Goal: Task Accomplishment & Management: Manage account settings

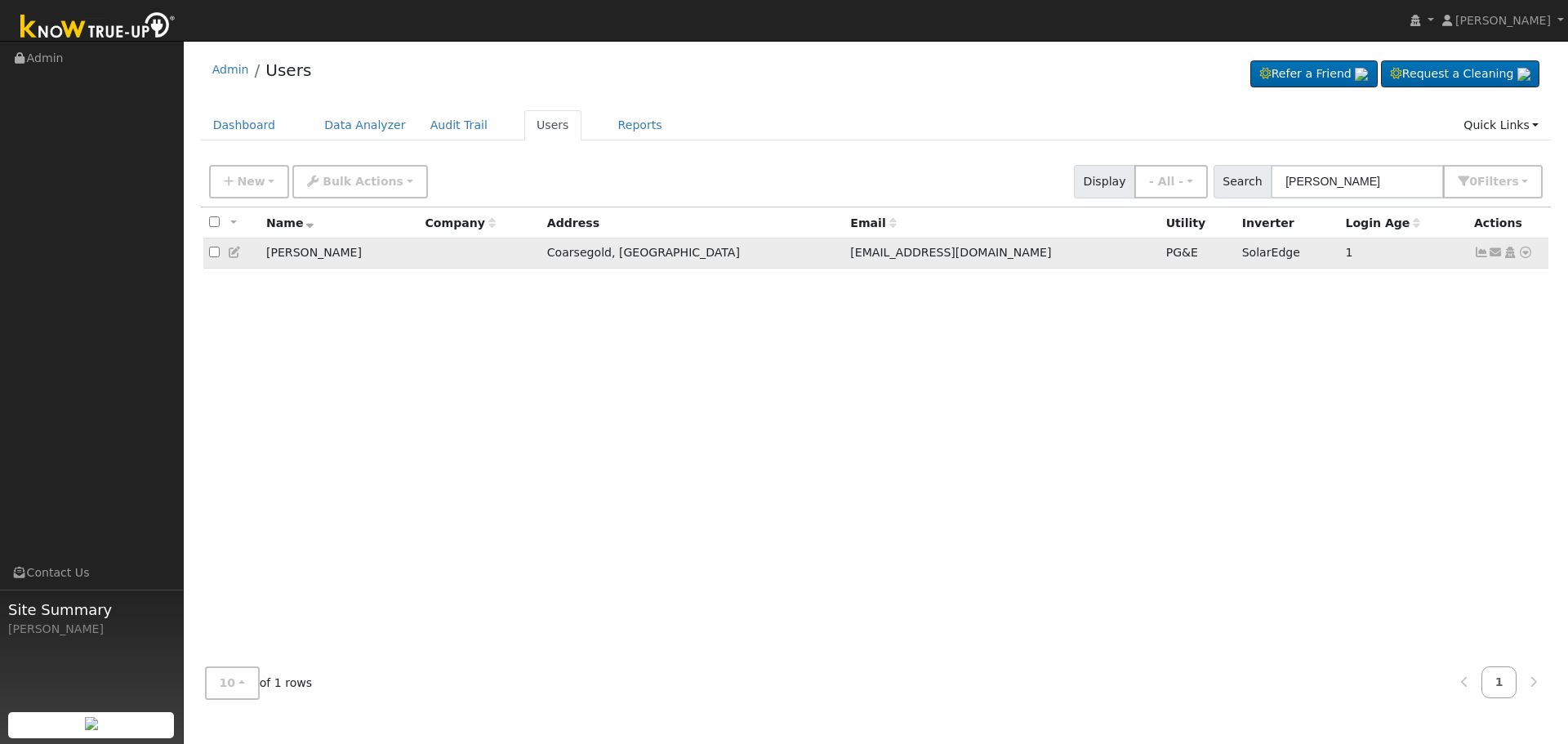
type input "[PERSON_NAME]"
click at [1484, 253] on icon at bounding box center [1481, 251] width 15 height 11
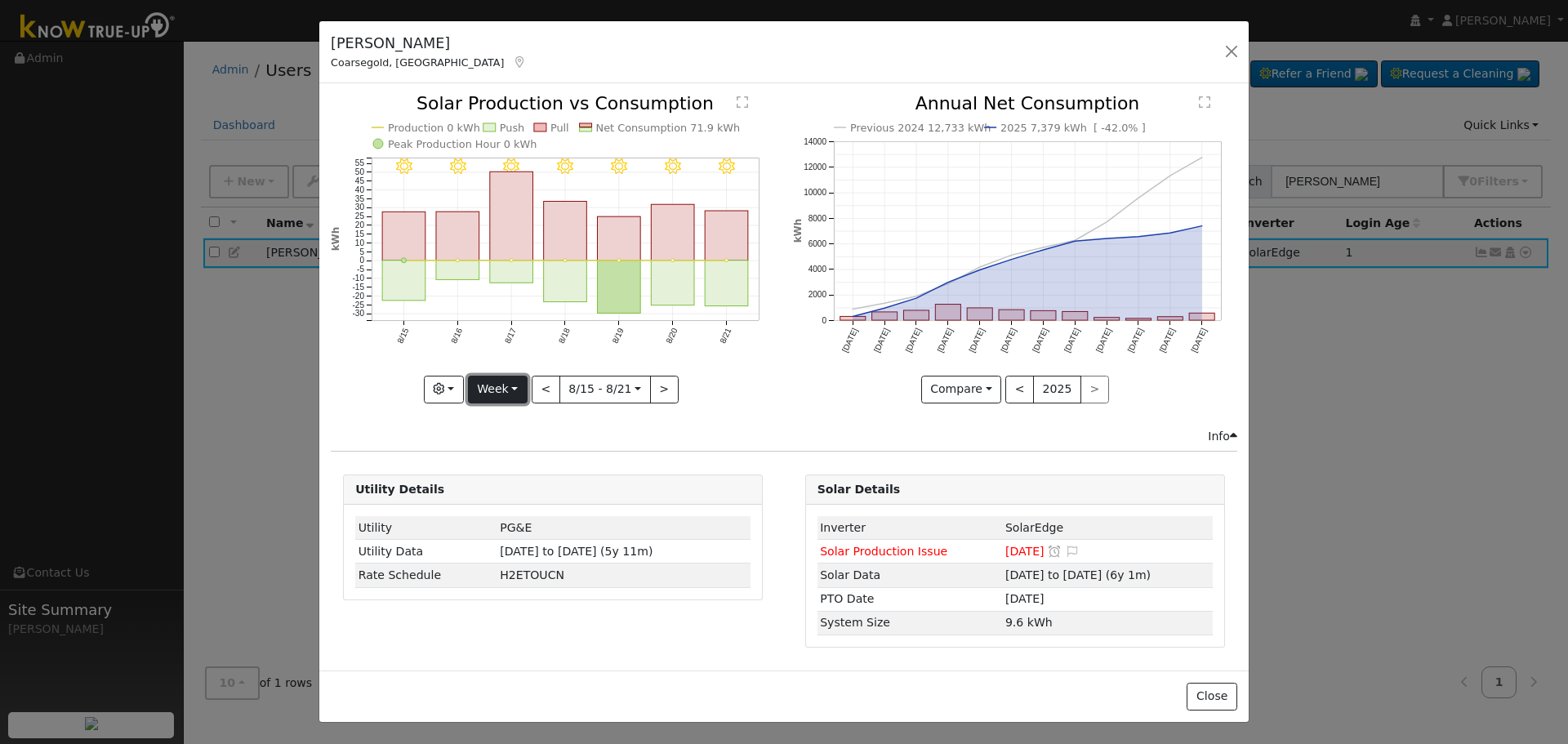
click at [525, 401] on button "Week" at bounding box center [498, 389] width 60 height 27
click at [529, 459] on link "Month" at bounding box center [525, 469] width 114 height 23
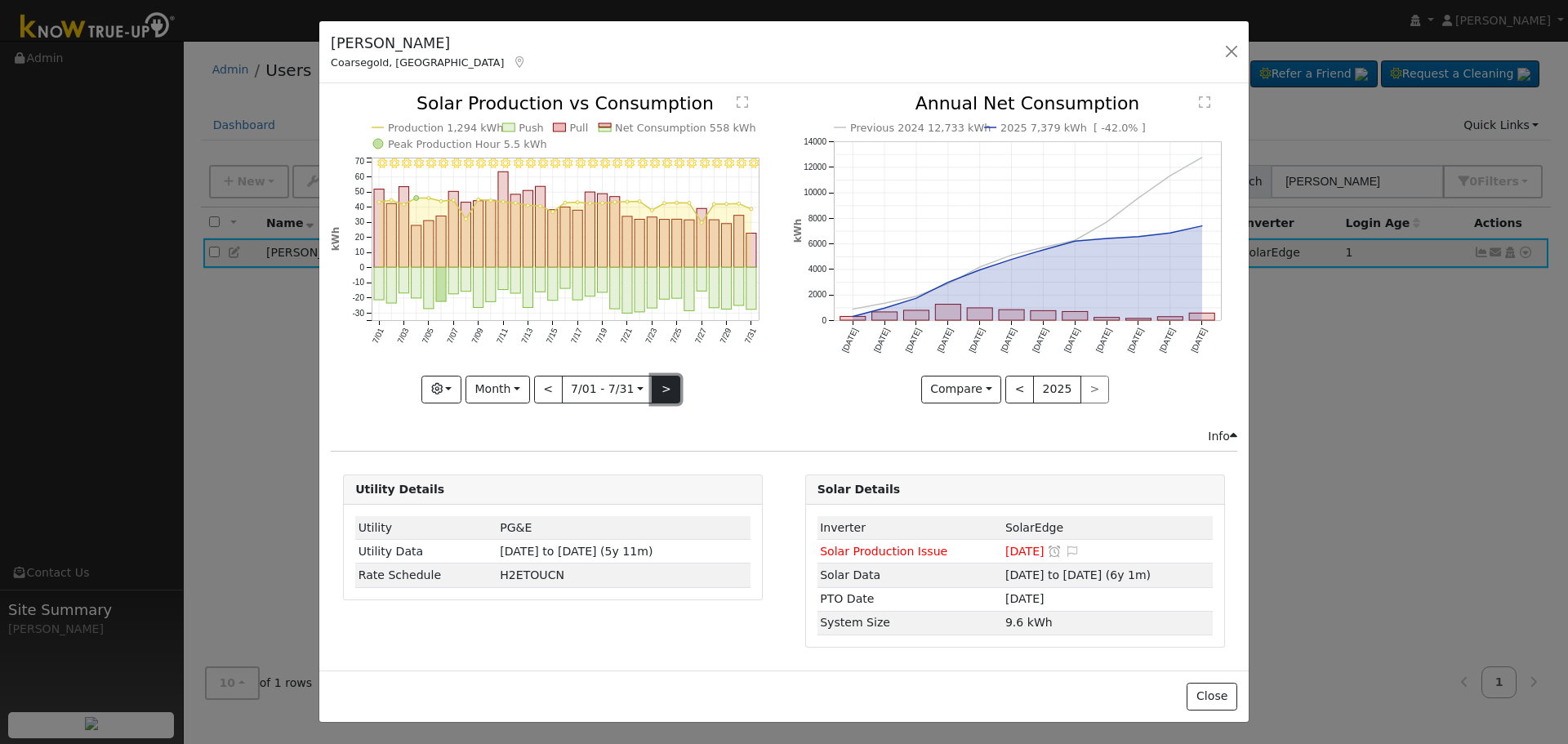
click at [672, 385] on button ">" at bounding box center [666, 389] width 28 height 27
type input "[DATE]"
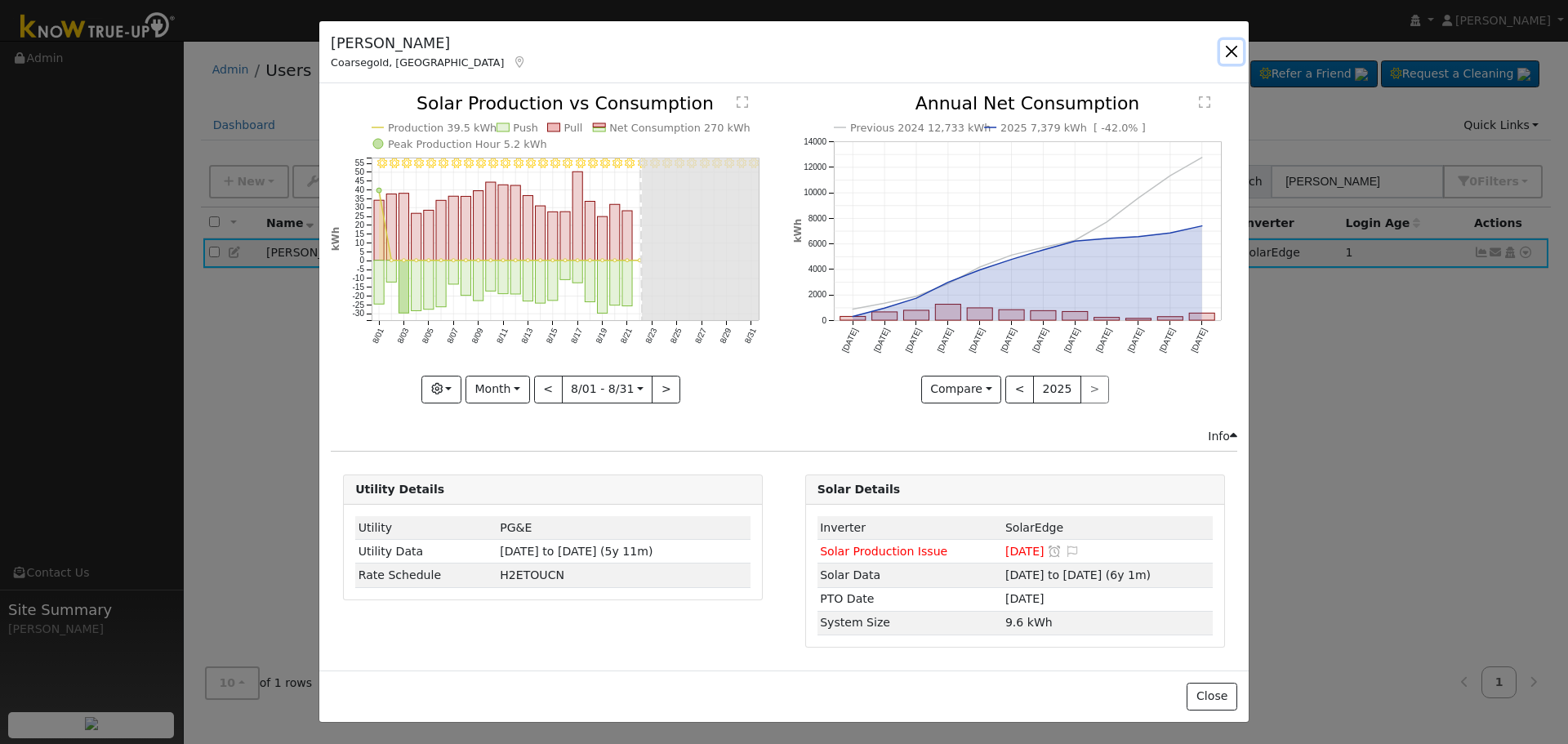
click at [1228, 54] on button "button" at bounding box center [1232, 51] width 23 height 23
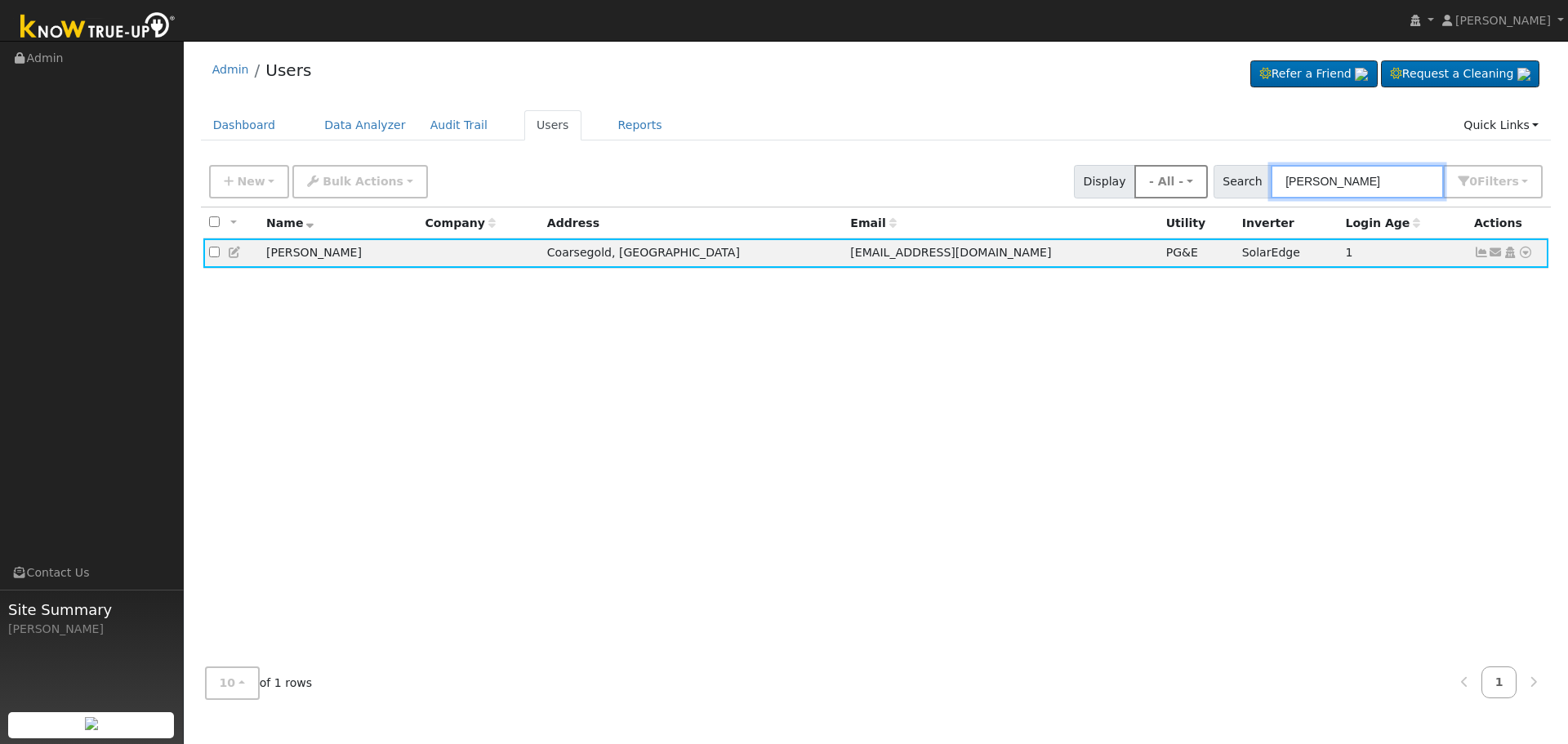
drag, startPoint x: 1387, startPoint y: 188, endPoint x: 1192, endPoint y: 182, distance: 195.1
click at [1202, 183] on div "New Add User Quick Add Quick Connect Quick Convert Lead Bulk Actions Send Email…" at bounding box center [876, 179] width 1340 height 39
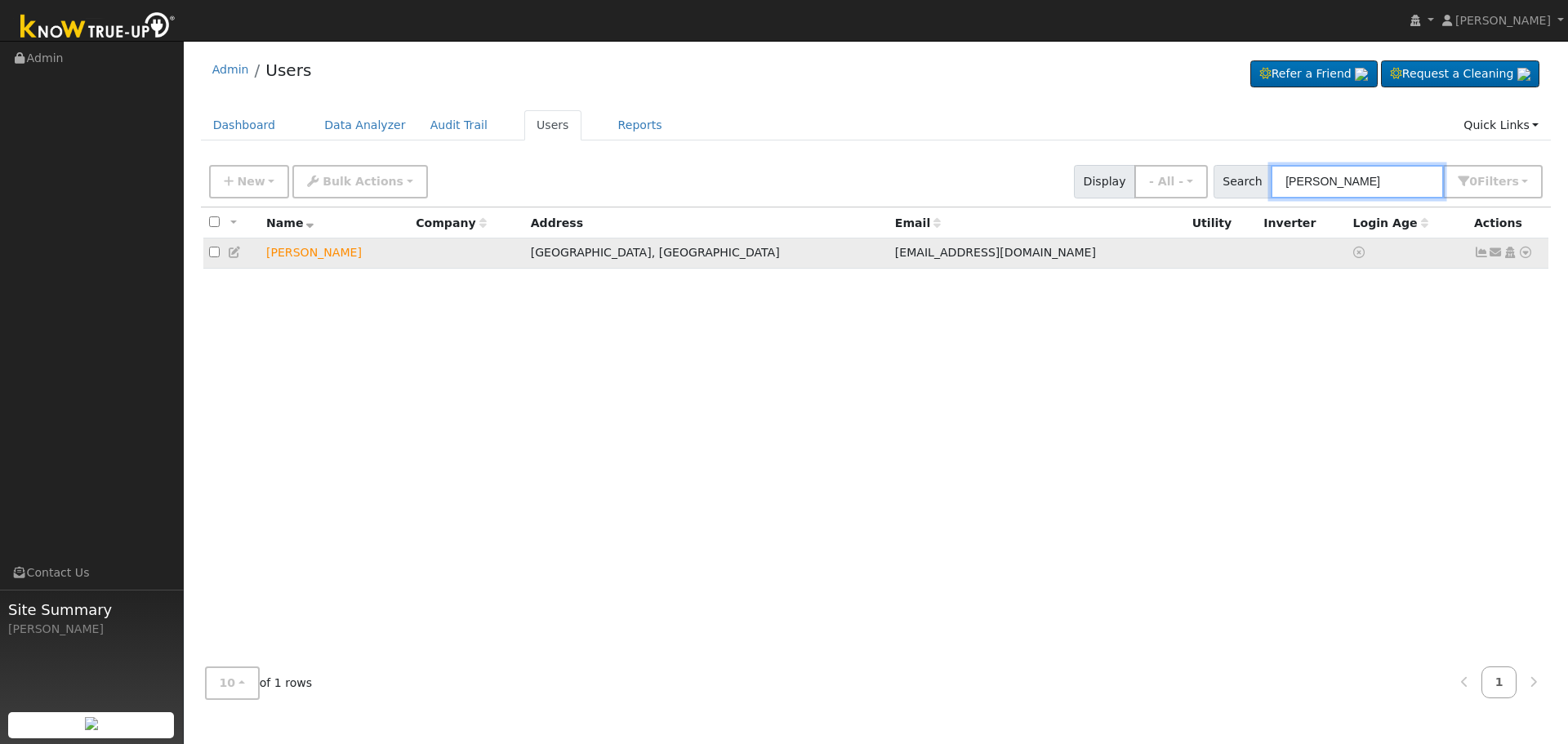
type input "[PERSON_NAME]"
click at [1523, 258] on icon at bounding box center [1525, 251] width 15 height 11
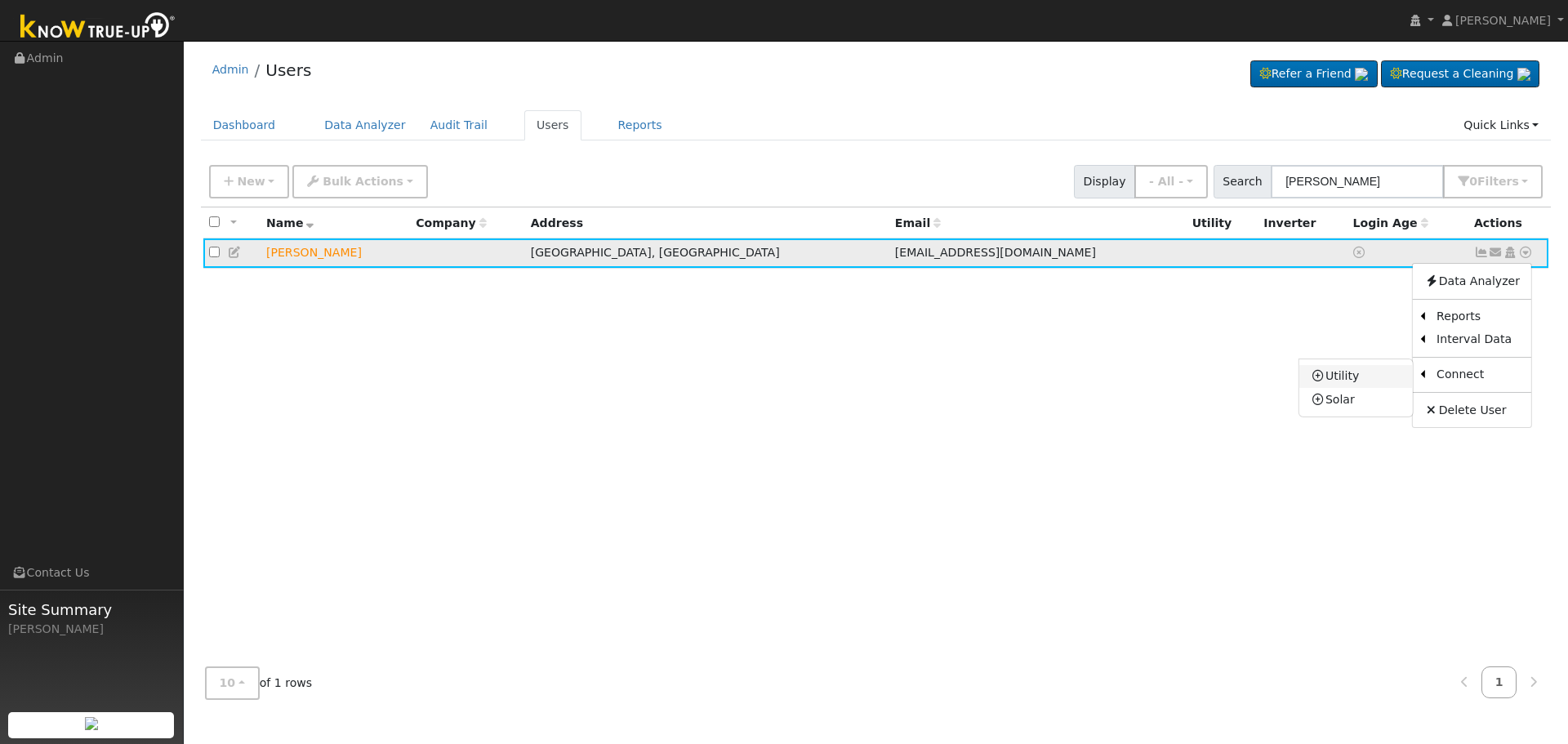
click at [1354, 377] on link "Utility" at bounding box center [1356, 376] width 114 height 23
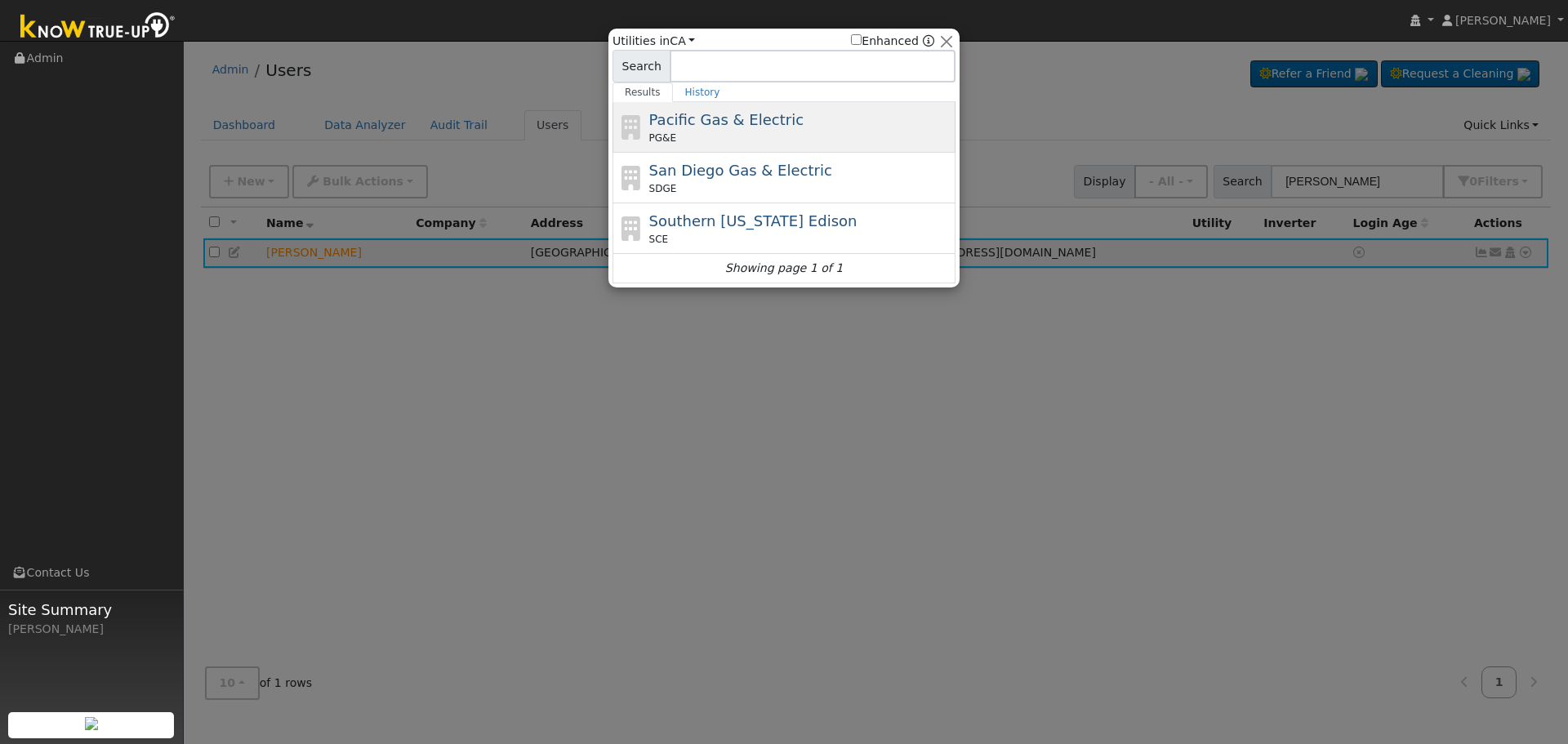
click at [767, 127] on span "Pacific Gas & Electric" at bounding box center [726, 120] width 154 height 17
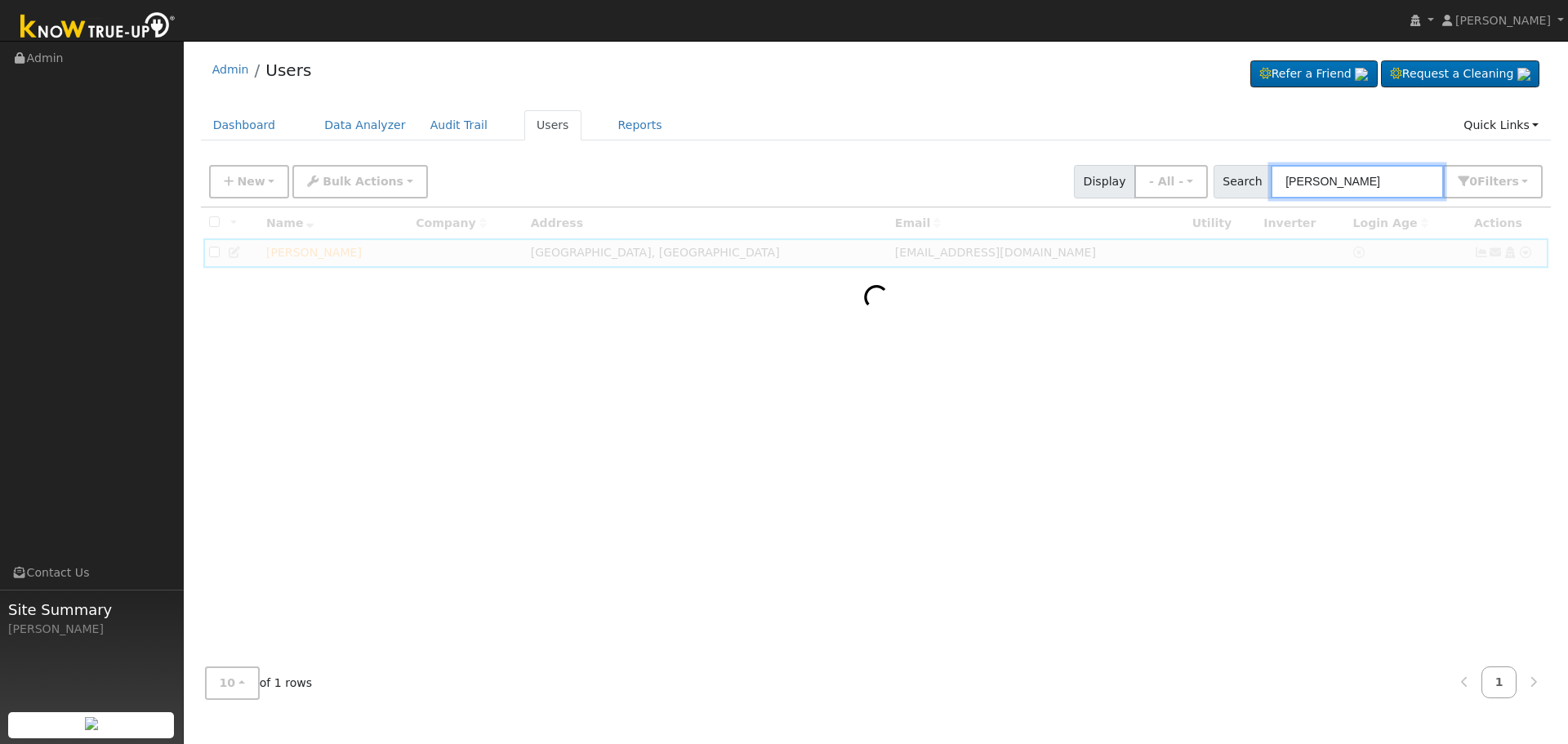
drag, startPoint x: 1269, startPoint y: 195, endPoint x: 1107, endPoint y: 210, distance: 162.7
click at [0, 0] on div "New Add User Quick Add Quick Connect Quick Convert Lead Bulk Actions Send Email…" at bounding box center [0, 0] width 0 height 0
